Goal: Transaction & Acquisition: Purchase product/service

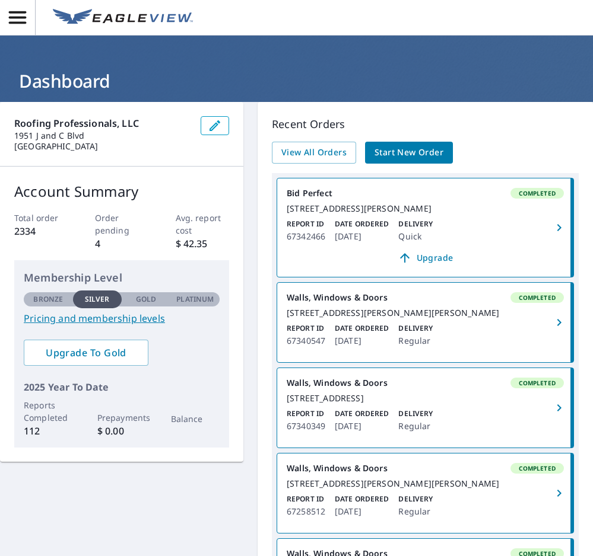
click at [403, 227] on link "Bid Perfect Completed [STREET_ADDRESS][PERSON_NAME] Report ID 67342466 Date Ord…" at bounding box center [425, 228] width 296 height 98
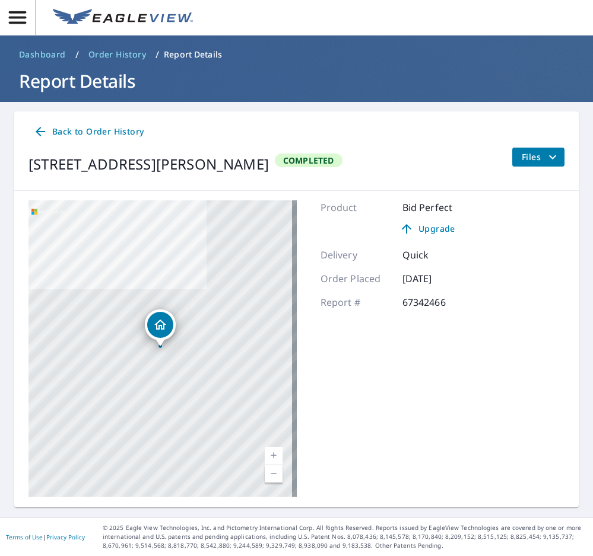
click at [546, 163] on icon "filesDropdownBtn-67342466" at bounding box center [552, 157] width 14 height 14
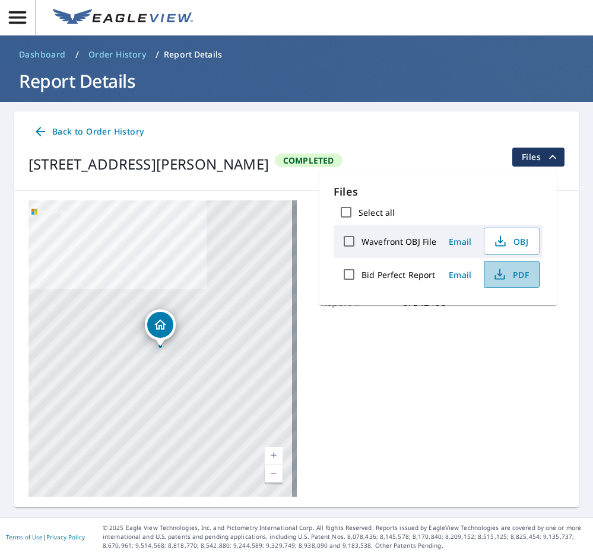
click at [512, 273] on span "PDF" at bounding box center [510, 275] width 38 height 14
click at [495, 243] on icon "button" at bounding box center [500, 244] width 10 height 5
click at [414, 364] on div "Product Bid Perfect Upgrade Delivery Quick Order Placed [DATE] Report # 67342466" at bounding box center [396, 348] width 153 height 297
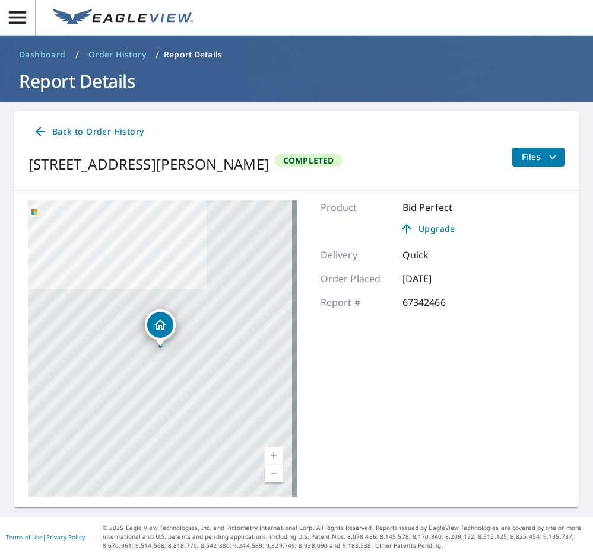
click at [548, 158] on icon "filesDropdownBtn-67342466" at bounding box center [552, 157] width 14 height 14
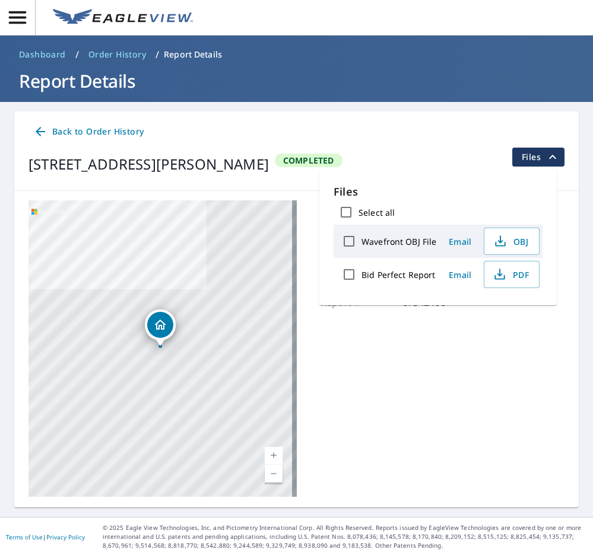
click at [357, 160] on div "[STREET_ADDRESS][PERSON_NAME] Completed Files" at bounding box center [296, 164] width 536 height 33
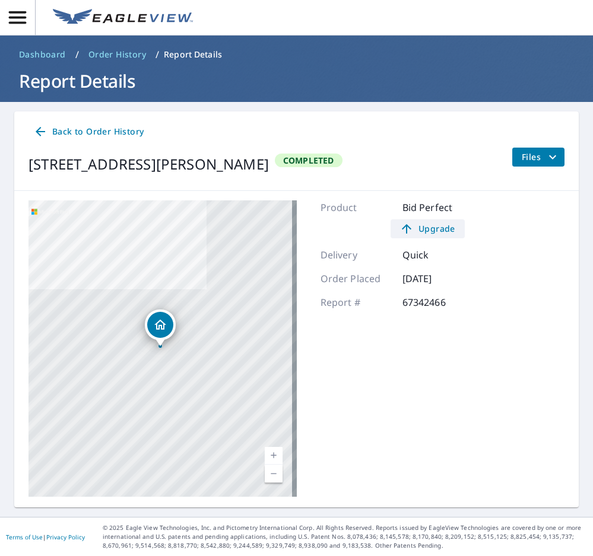
click at [427, 224] on span "Upgrade" at bounding box center [427, 229] width 60 height 14
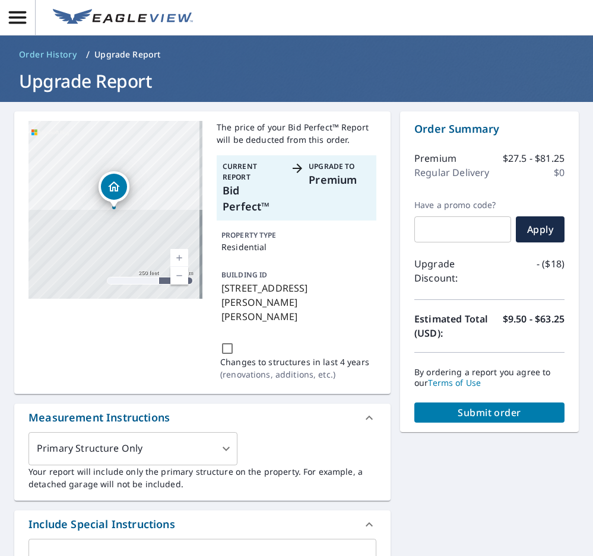
click at [458, 414] on span "Submit order" at bounding box center [489, 412] width 131 height 13
checkbox input "true"
